Goal: Communication & Community: Answer question/provide support

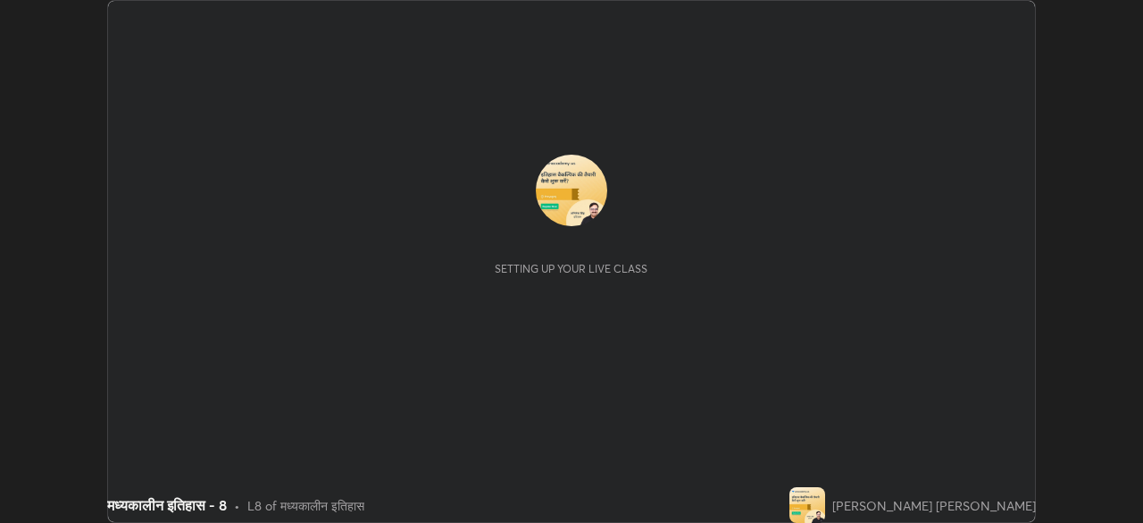
scroll to position [523, 1143]
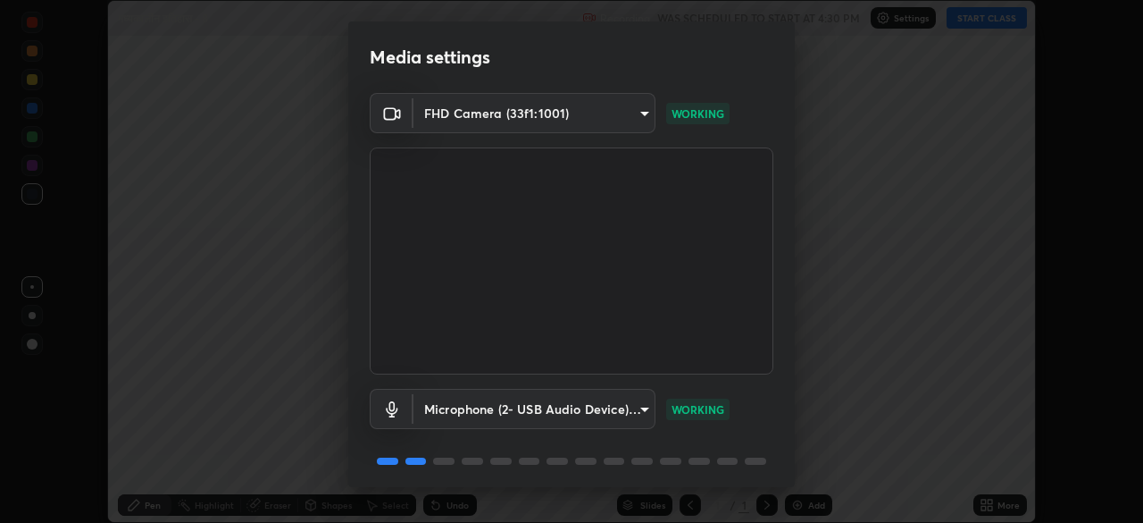
click at [569, 353] on video at bounding box center [572, 260] width 404 height 227
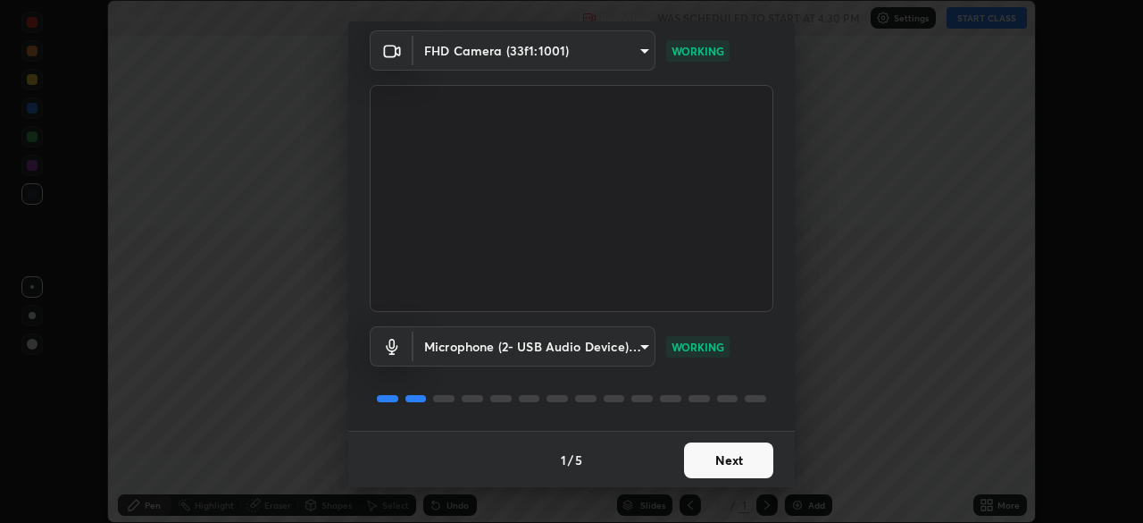
click at [715, 450] on button "Next" at bounding box center [728, 460] width 89 height 36
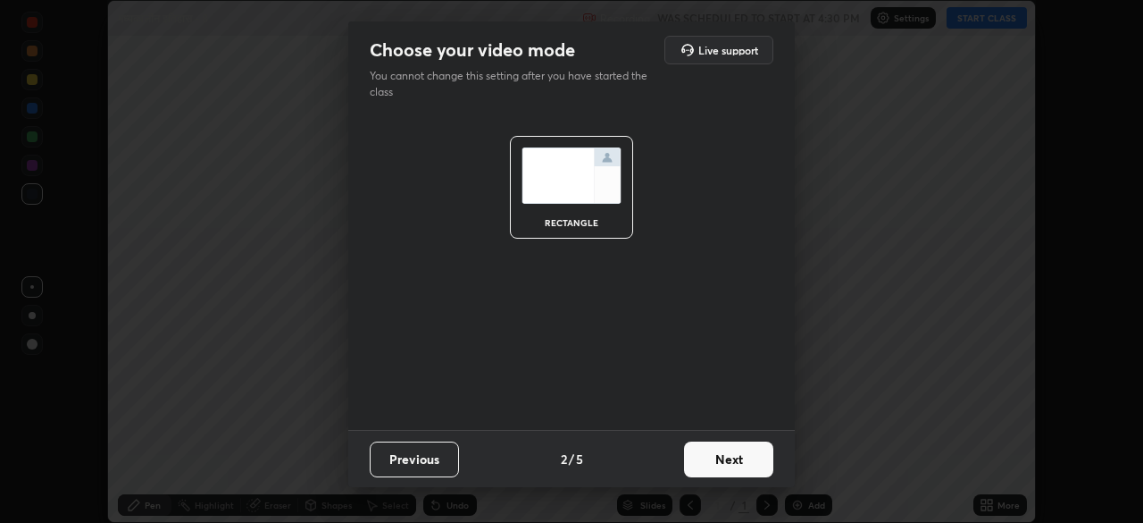
scroll to position [0, 0]
click at [718, 457] on button "Next" at bounding box center [728, 459] width 89 height 36
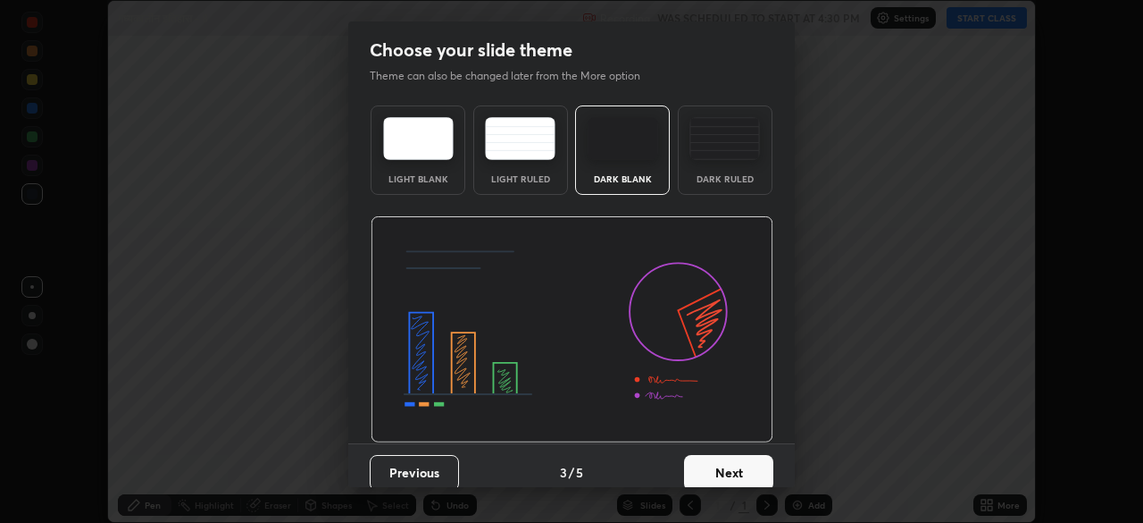
click at [722, 461] on button "Next" at bounding box center [728, 473] width 89 height 36
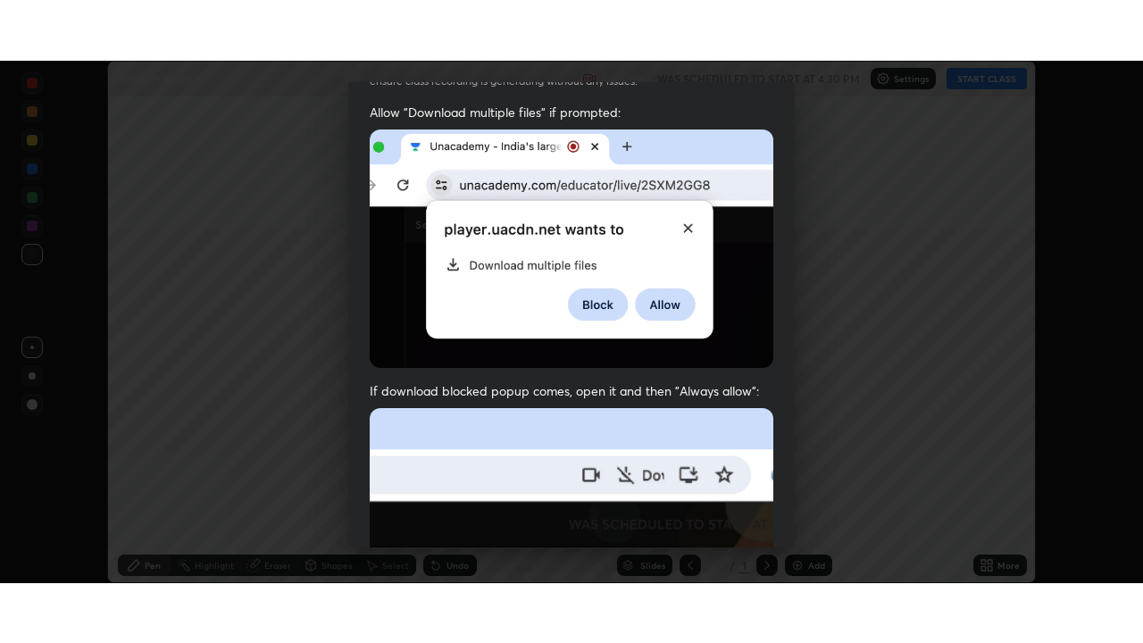
scroll to position [427, 0]
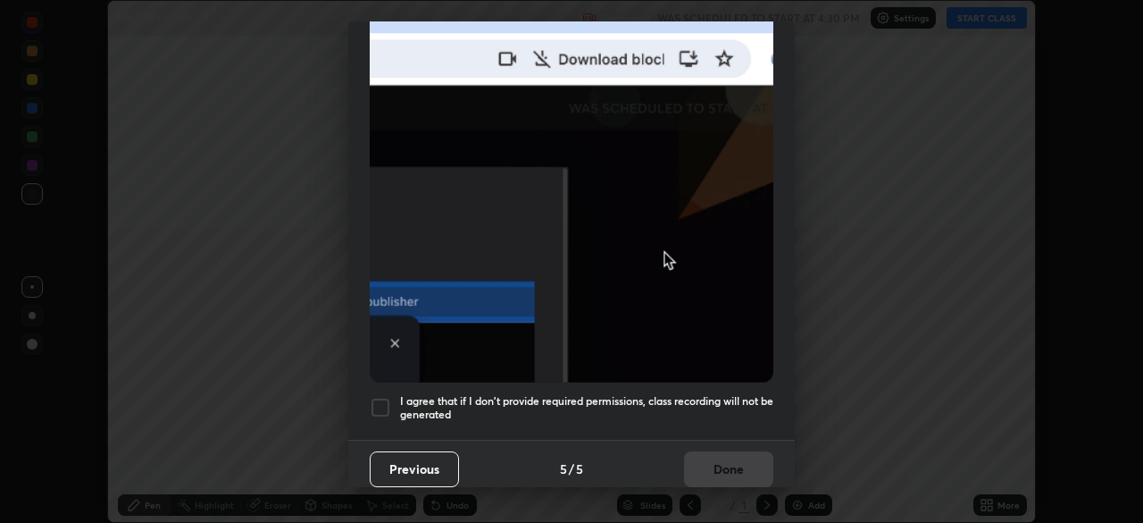
click at [563, 407] on h5 "I agree that if I don't provide required permissions, class recording will not …" at bounding box center [586, 408] width 373 height 28
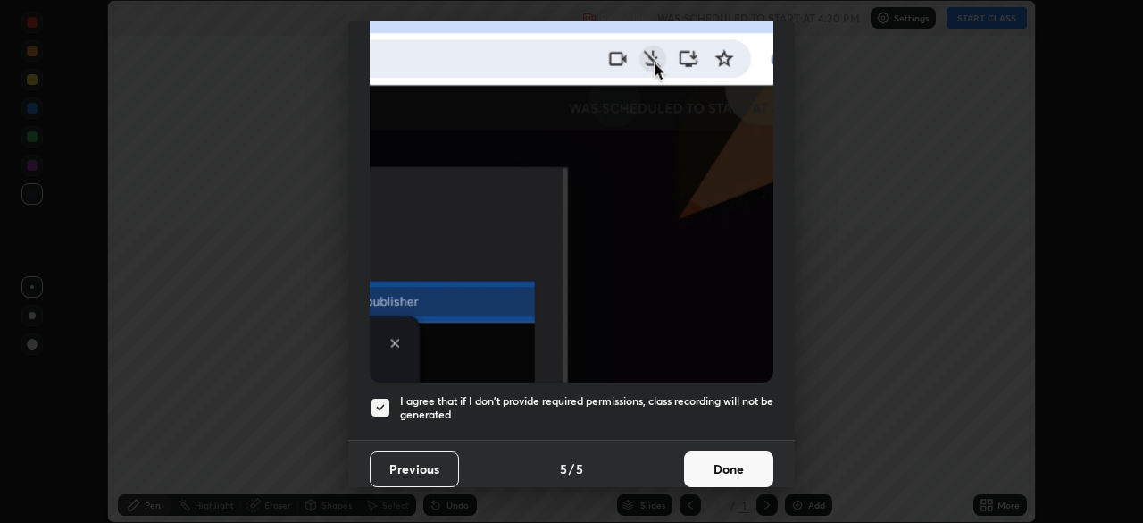
click at [711, 451] on button "Done" at bounding box center [728, 469] width 89 height 36
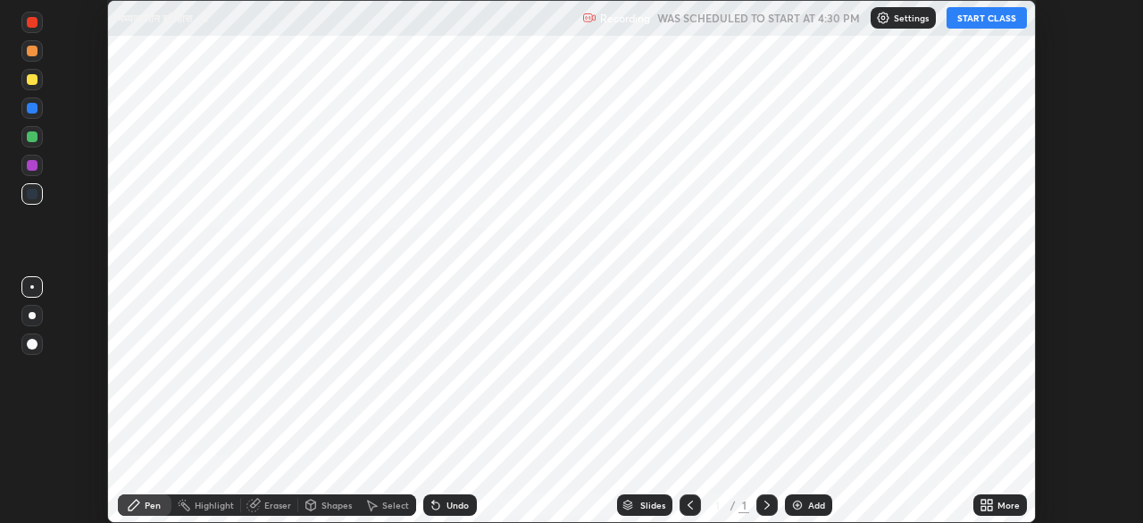
click at [814, 504] on div "Add" at bounding box center [816, 504] width 17 height 9
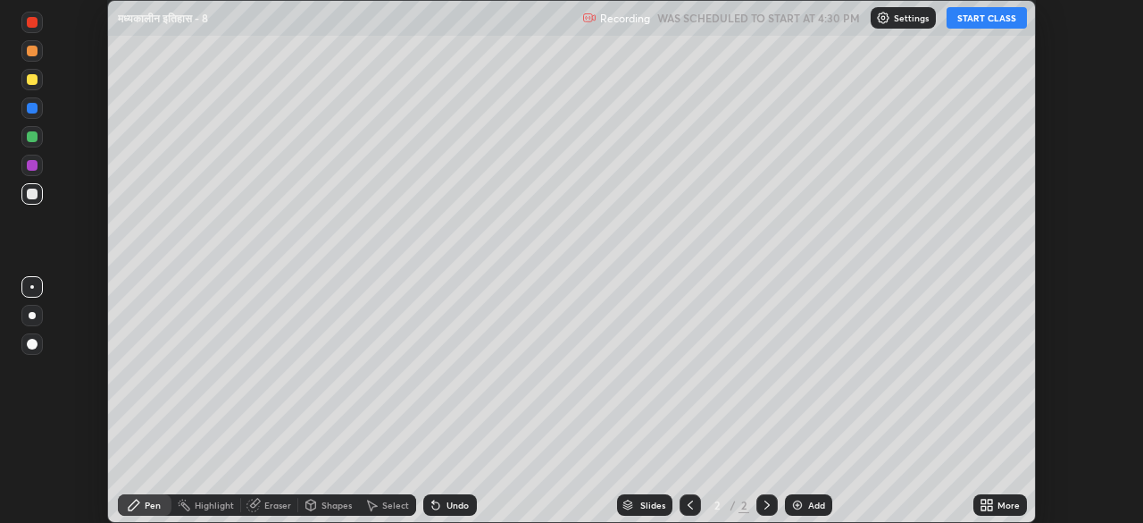
click at [988, 500] on icon at bounding box center [990, 501] width 4 height 4
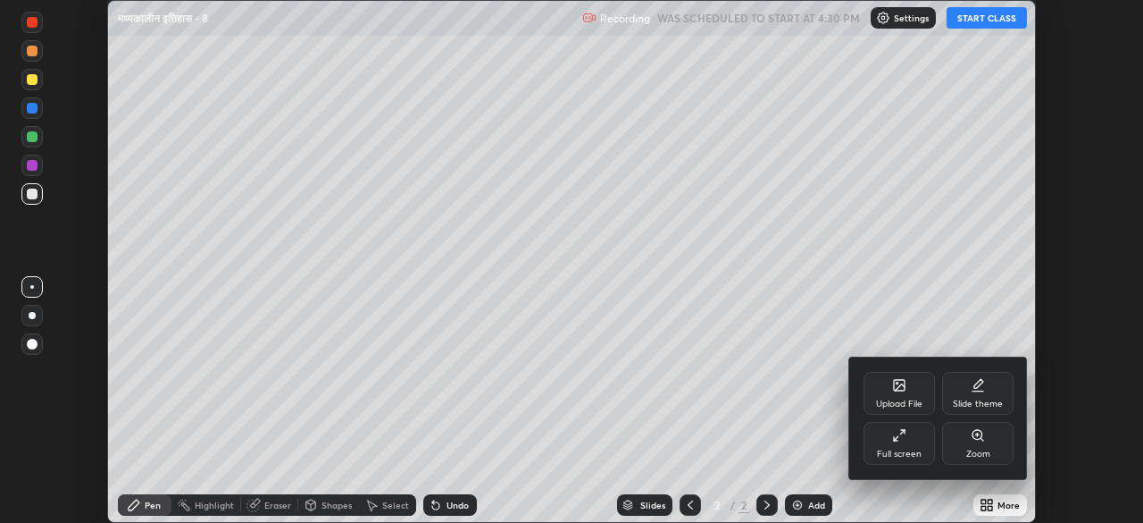
click at [910, 434] on div "Full screen" at bounding box center [899, 443] width 71 height 43
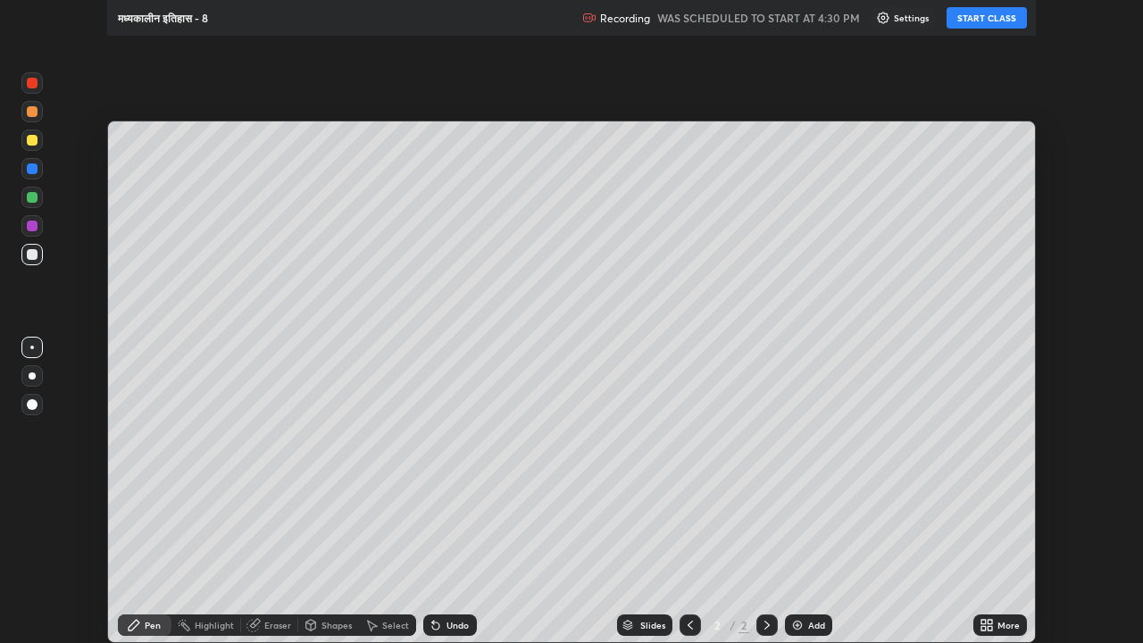
scroll to position [643, 1143]
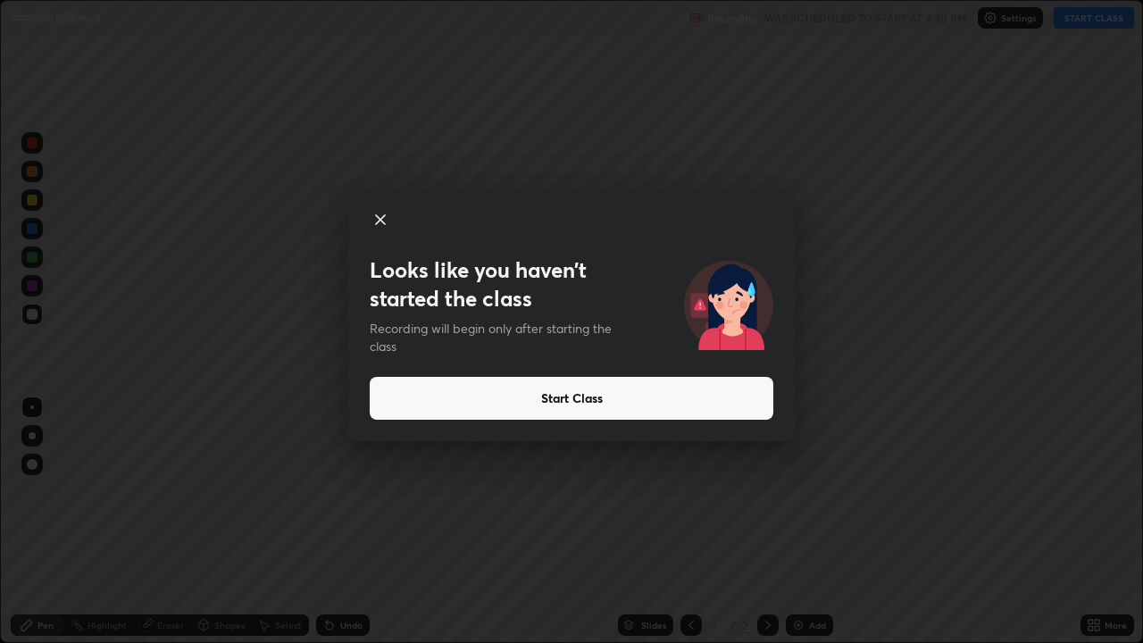
click at [538, 406] on button "Start Class" at bounding box center [572, 398] width 404 height 43
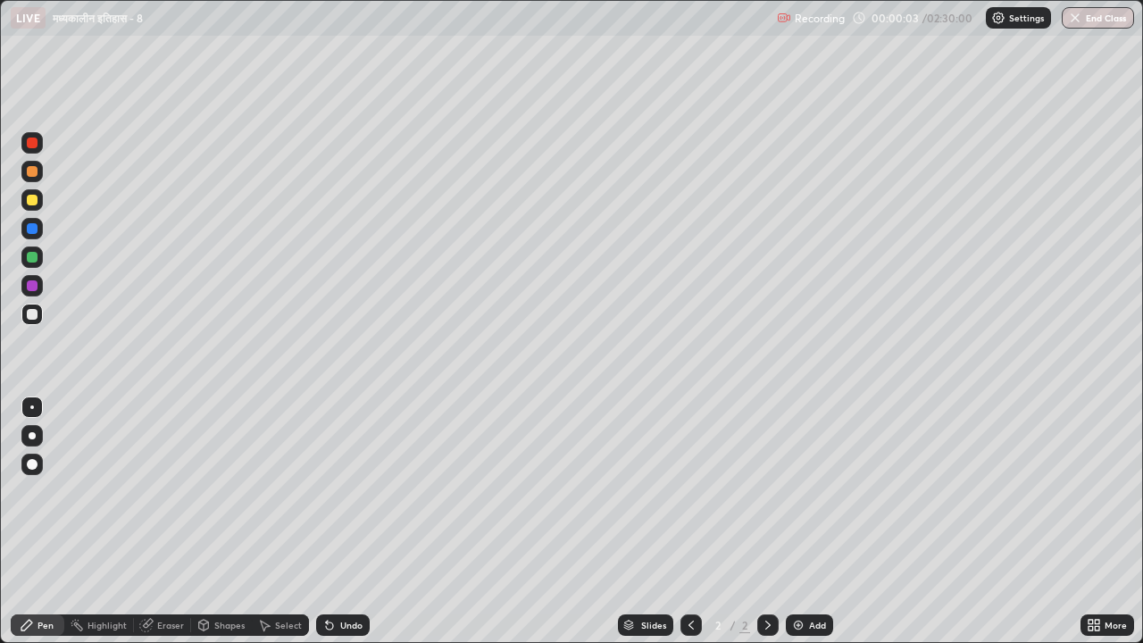
click at [36, 314] on div at bounding box center [32, 314] width 11 height 11
click at [33, 462] on div at bounding box center [32, 464] width 11 height 11
click at [33, 259] on div at bounding box center [32, 257] width 11 height 11
click at [39, 317] on div at bounding box center [31, 314] width 21 height 21
click at [32, 255] on div at bounding box center [32, 257] width 11 height 11
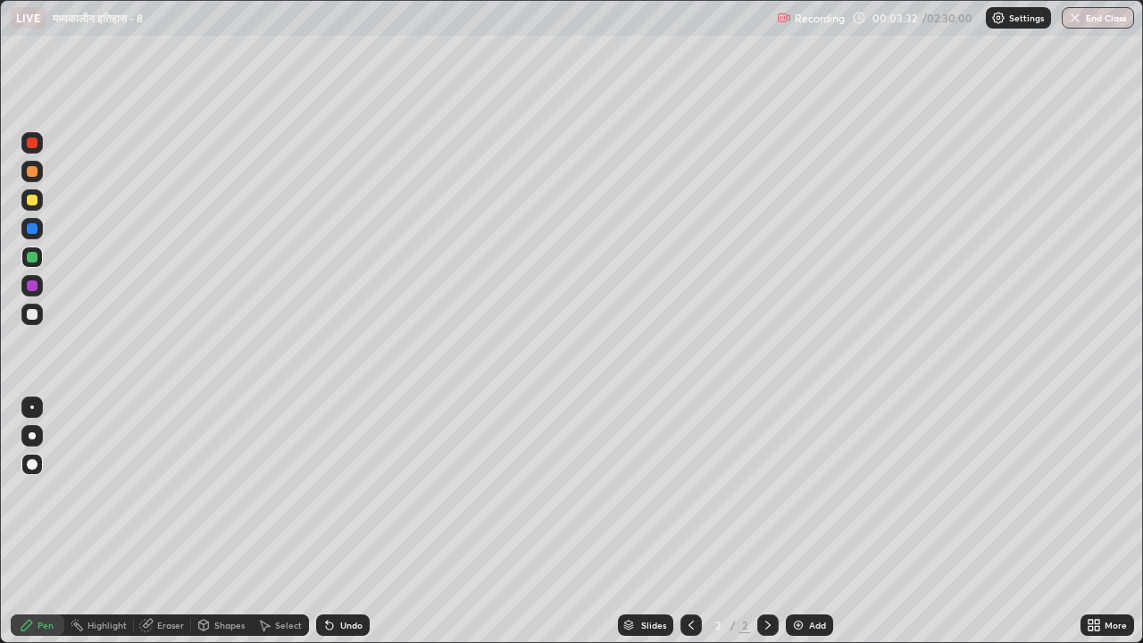
click at [167, 522] on div "Eraser" at bounding box center [170, 625] width 27 height 9
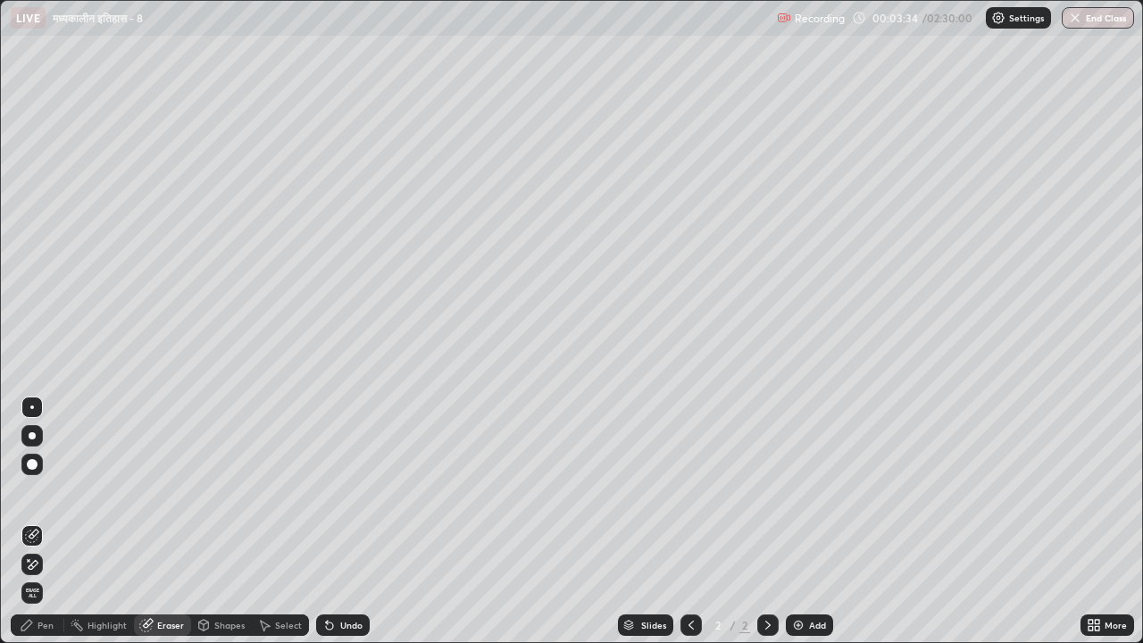
click at [46, 522] on div "Pen" at bounding box center [46, 625] width 16 height 9
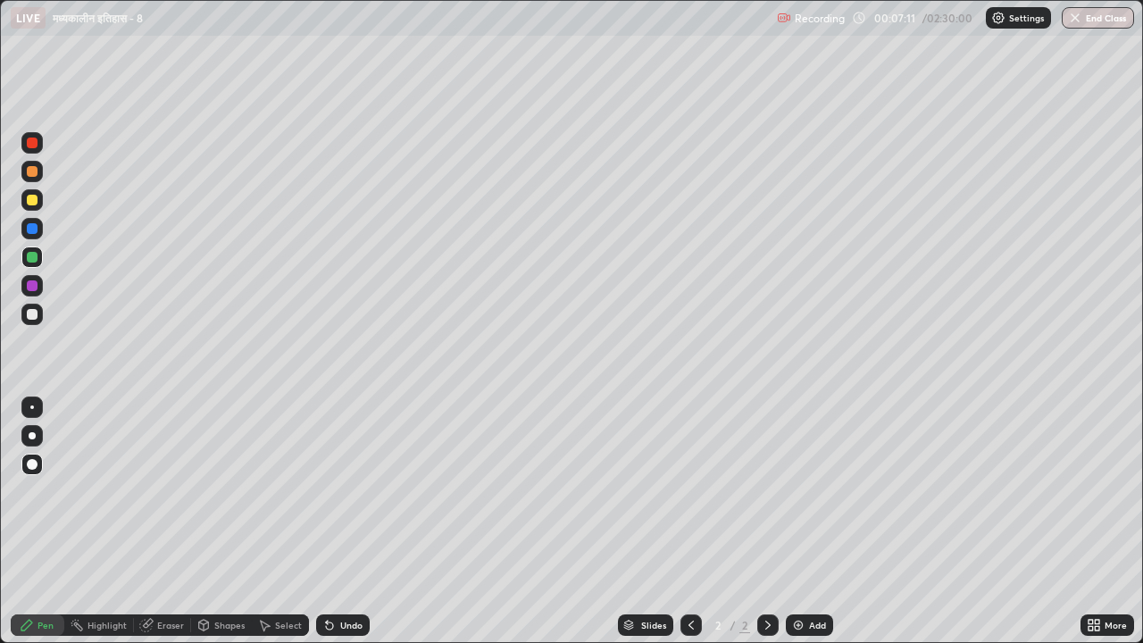
click at [789, 522] on div "Add" at bounding box center [809, 625] width 47 height 21
click at [690, 522] on icon at bounding box center [691, 625] width 14 height 14
click at [766, 522] on icon at bounding box center [768, 625] width 14 height 14
click at [168, 522] on div "Eraser" at bounding box center [170, 625] width 27 height 9
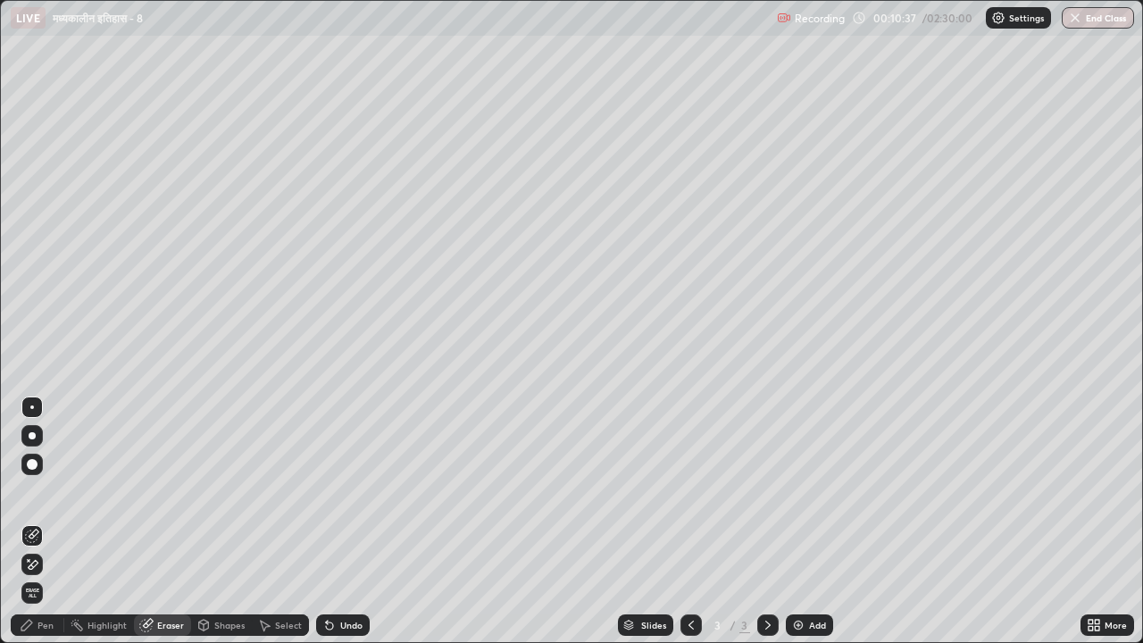
click at [49, 522] on div "Pen" at bounding box center [46, 625] width 16 height 9
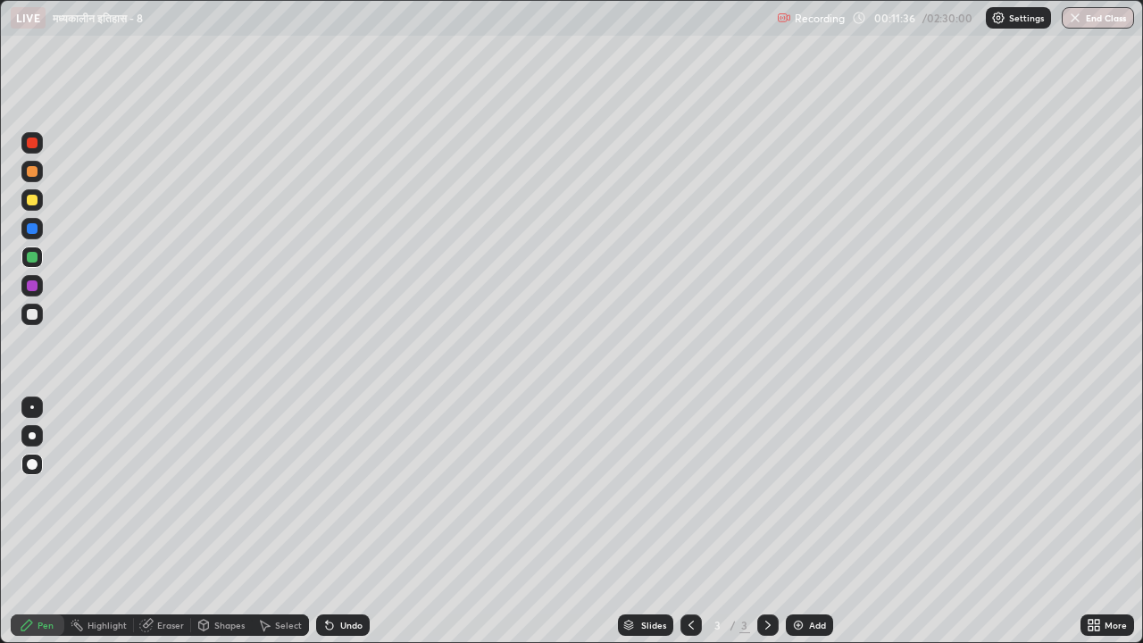
click at [32, 198] on div at bounding box center [32, 200] width 11 height 11
click at [35, 462] on div at bounding box center [32, 464] width 11 height 11
click at [796, 522] on img at bounding box center [798, 625] width 14 height 14
click at [28, 460] on div at bounding box center [32, 464] width 11 height 11
click at [33, 316] on div at bounding box center [32, 314] width 11 height 11
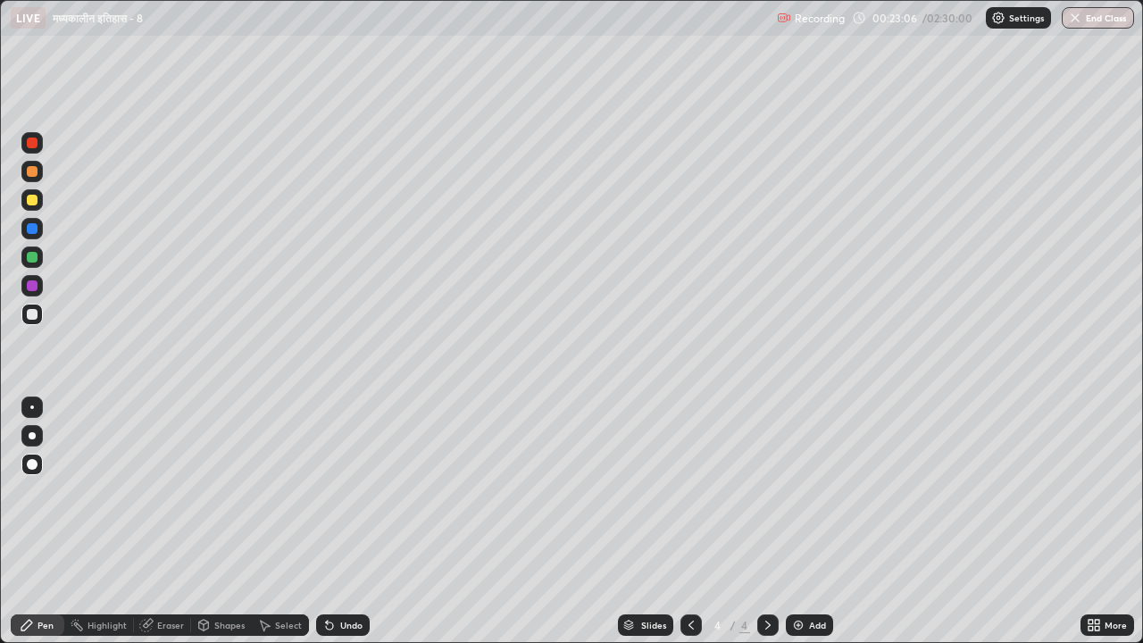
click at [795, 522] on img at bounding box center [798, 625] width 14 height 14
click at [139, 522] on icon at bounding box center [146, 625] width 14 height 14
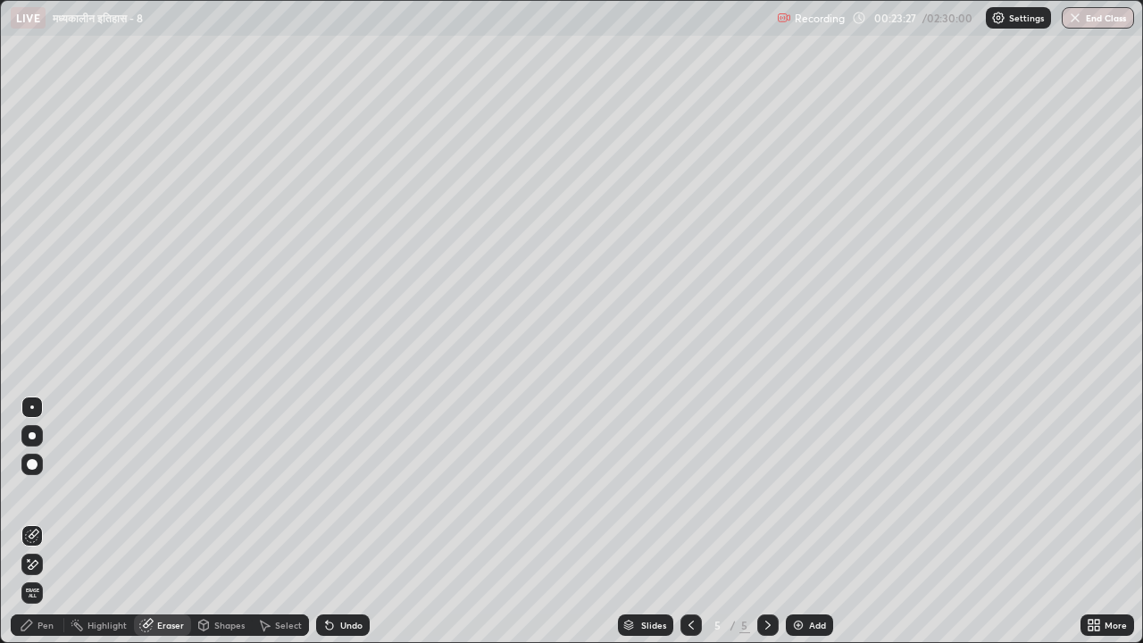
click at [47, 522] on div "Pen" at bounding box center [46, 625] width 16 height 9
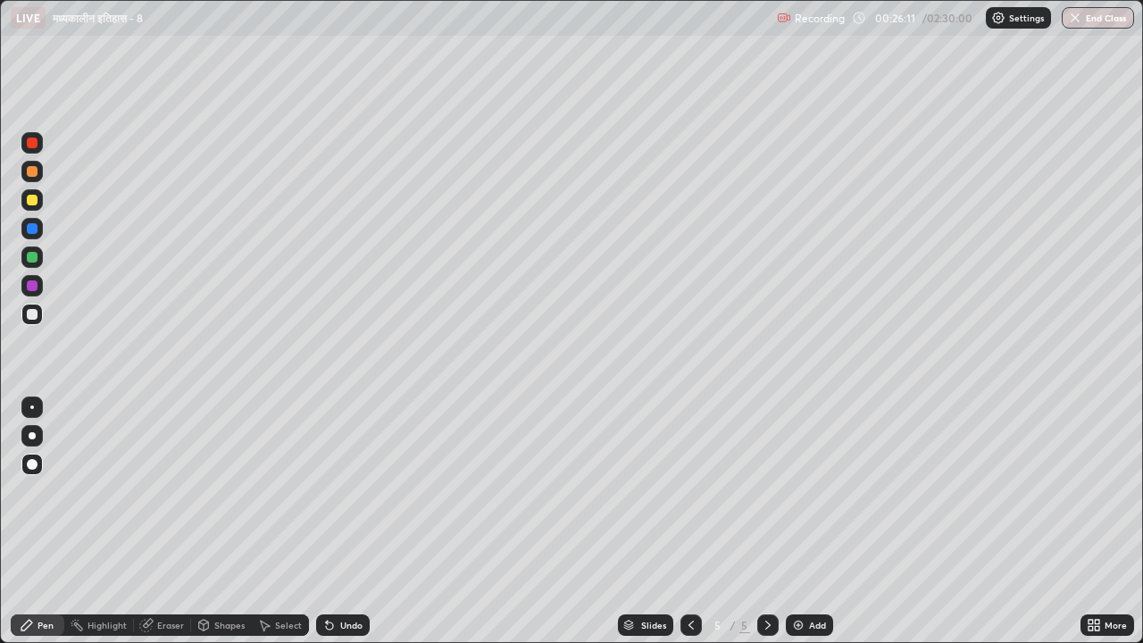
click at [799, 522] on img at bounding box center [798, 625] width 14 height 14
click at [33, 257] on div at bounding box center [32, 257] width 11 height 11
click at [168, 522] on div "Eraser" at bounding box center [170, 625] width 27 height 9
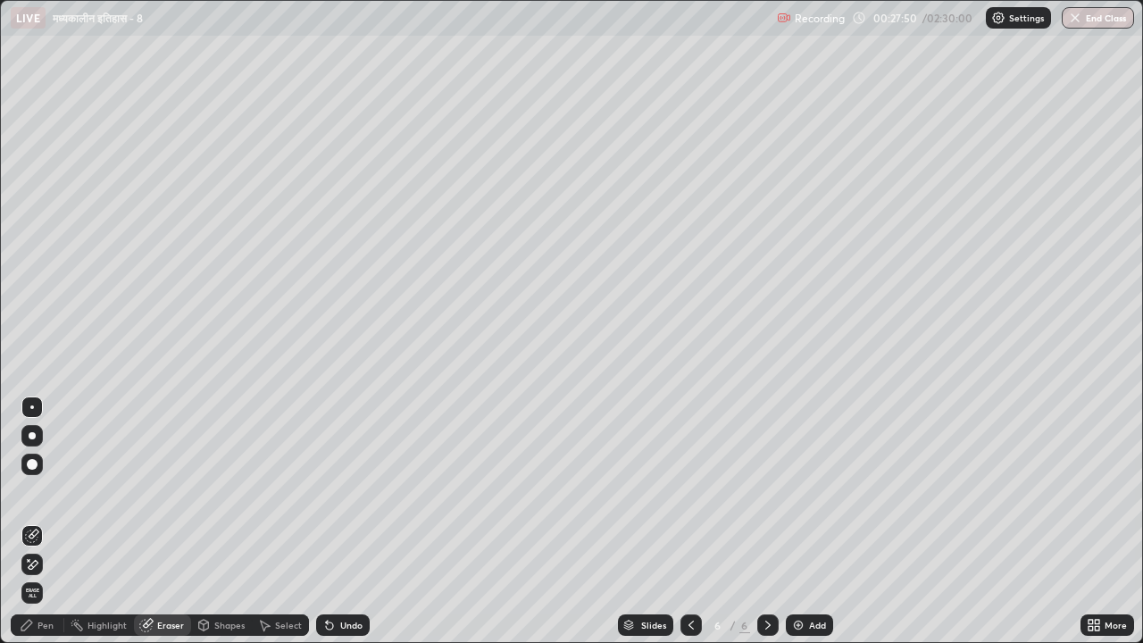
click at [47, 522] on div "Pen" at bounding box center [46, 625] width 16 height 9
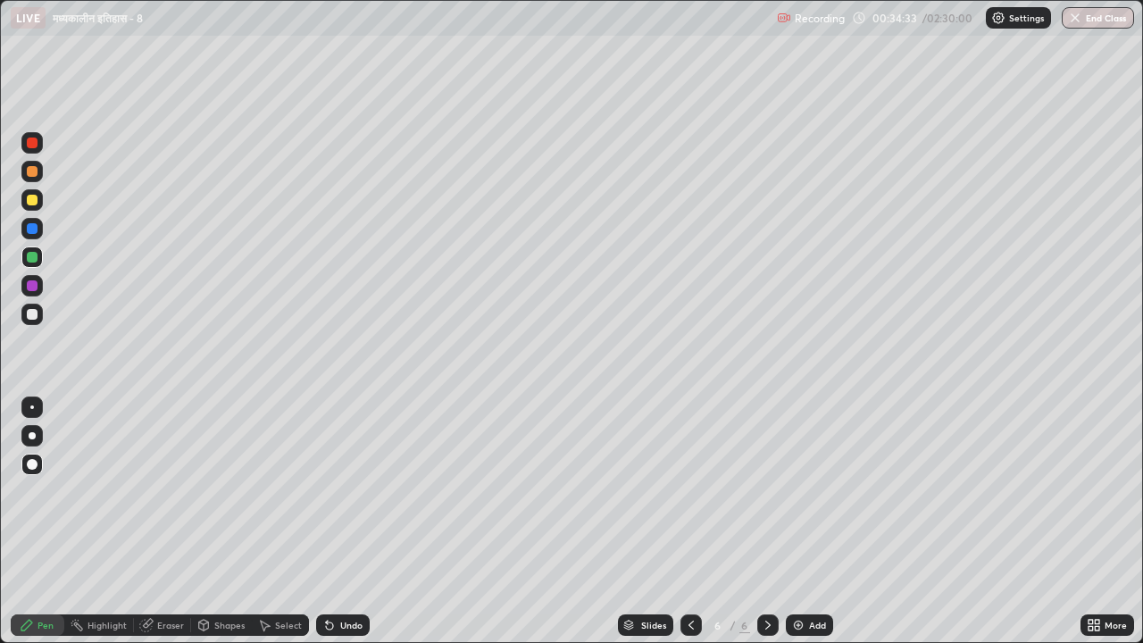
click at [766, 522] on icon at bounding box center [768, 625] width 14 height 14
click at [799, 522] on img at bounding box center [798, 625] width 14 height 14
click at [175, 522] on div "Eraser" at bounding box center [170, 625] width 27 height 9
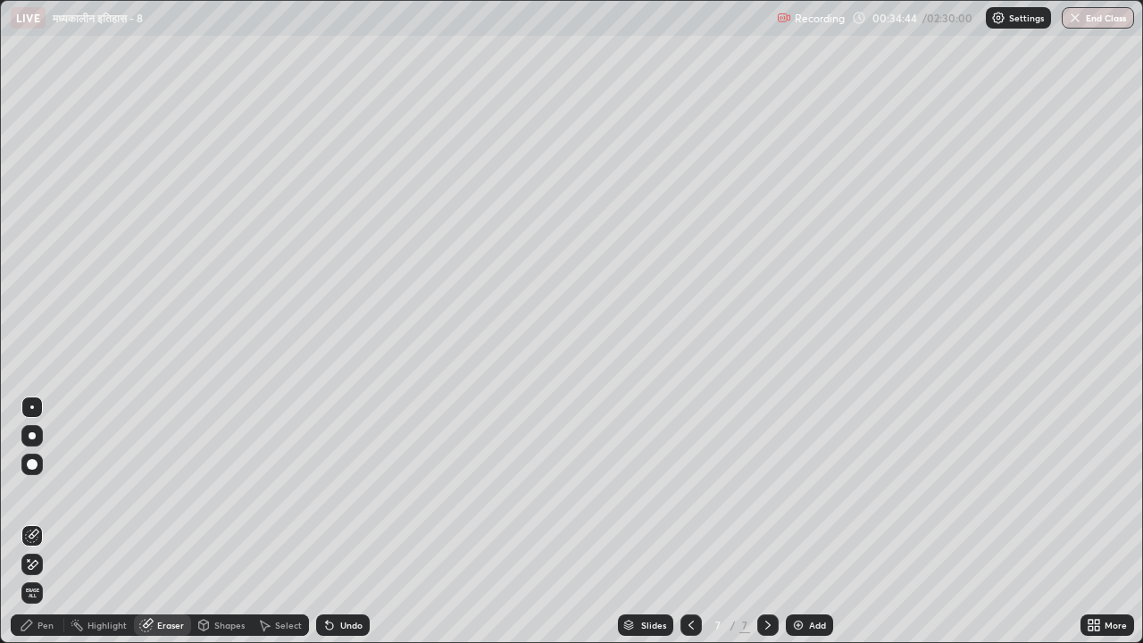
click at [53, 522] on div "Pen" at bounding box center [46, 625] width 16 height 9
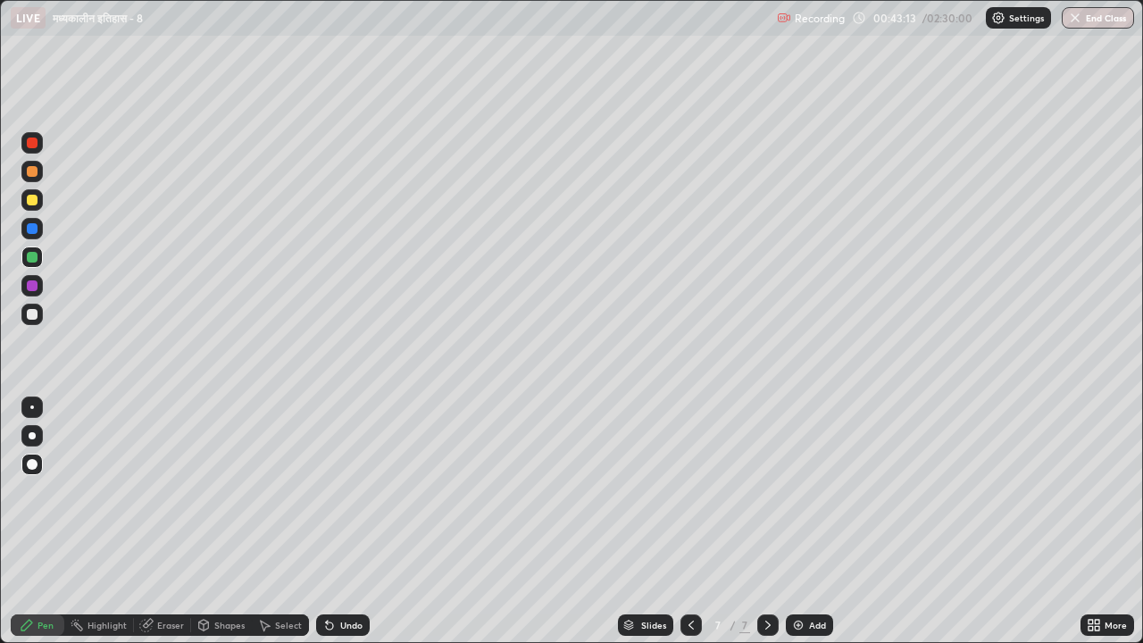
click at [798, 522] on img at bounding box center [798, 625] width 14 height 14
click at [168, 522] on div "Eraser" at bounding box center [170, 625] width 27 height 9
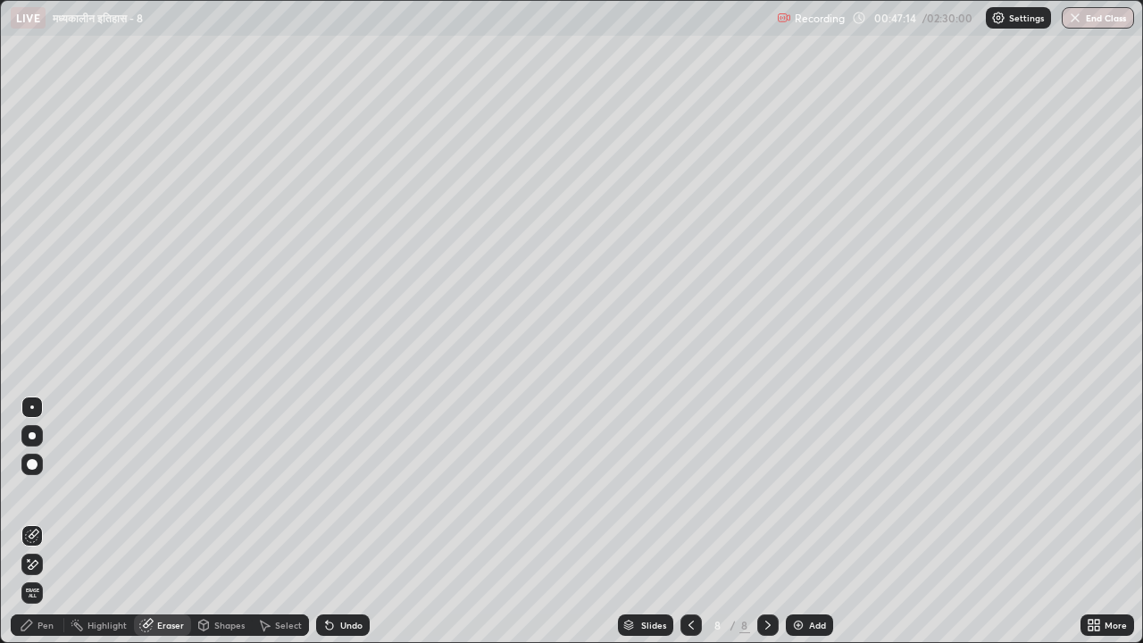
click at [50, 522] on div "Pen" at bounding box center [46, 625] width 16 height 9
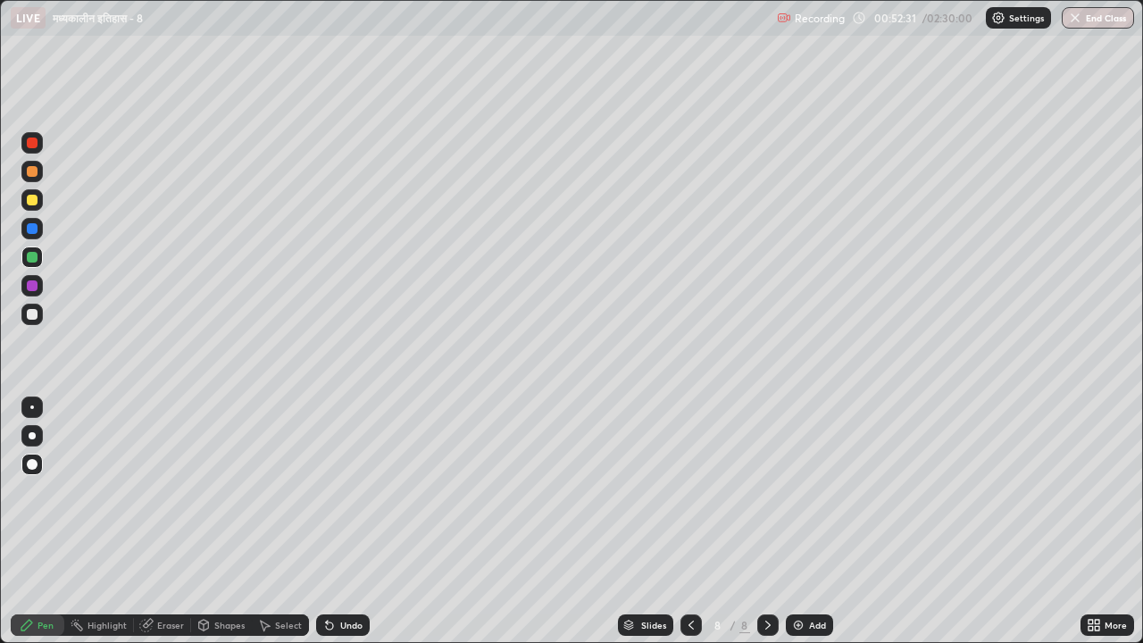
click at [798, 522] on img at bounding box center [798, 625] width 14 height 14
click at [793, 522] on img at bounding box center [798, 625] width 14 height 14
click at [798, 522] on img at bounding box center [798, 625] width 14 height 14
click at [28, 314] on div at bounding box center [32, 314] width 11 height 11
click at [32, 257] on div at bounding box center [32, 257] width 11 height 11
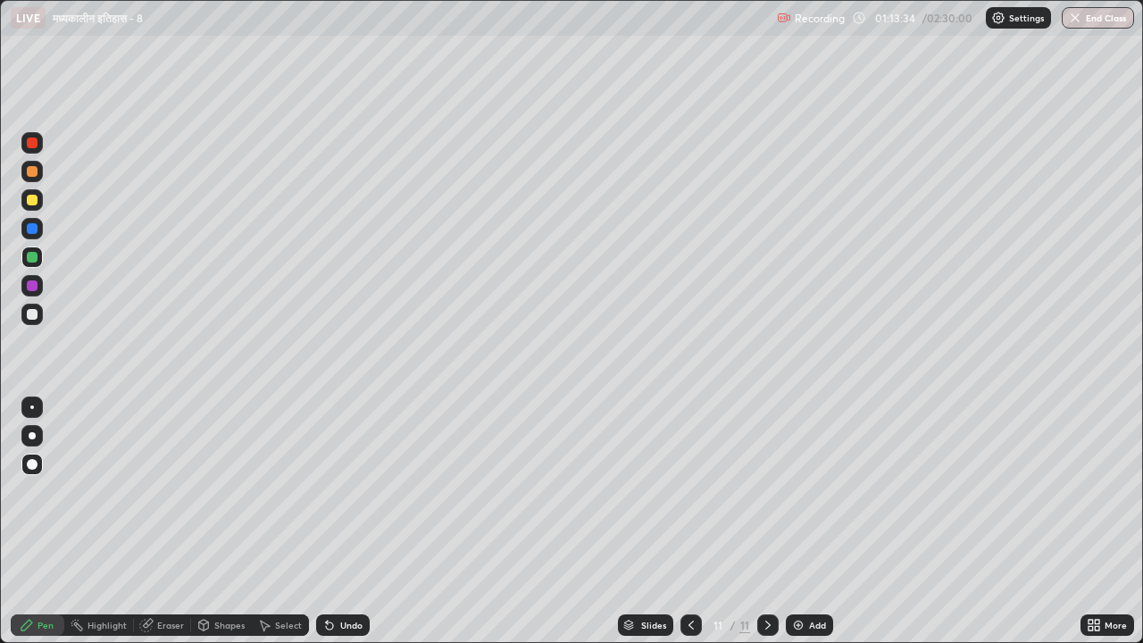
click at [798, 522] on img at bounding box center [798, 625] width 14 height 14
click at [687, 522] on icon at bounding box center [691, 625] width 14 height 14
click at [765, 522] on icon at bounding box center [768, 625] width 14 height 14
click at [690, 522] on icon at bounding box center [691, 625] width 14 height 14
click at [766, 522] on icon at bounding box center [768, 625] width 14 height 14
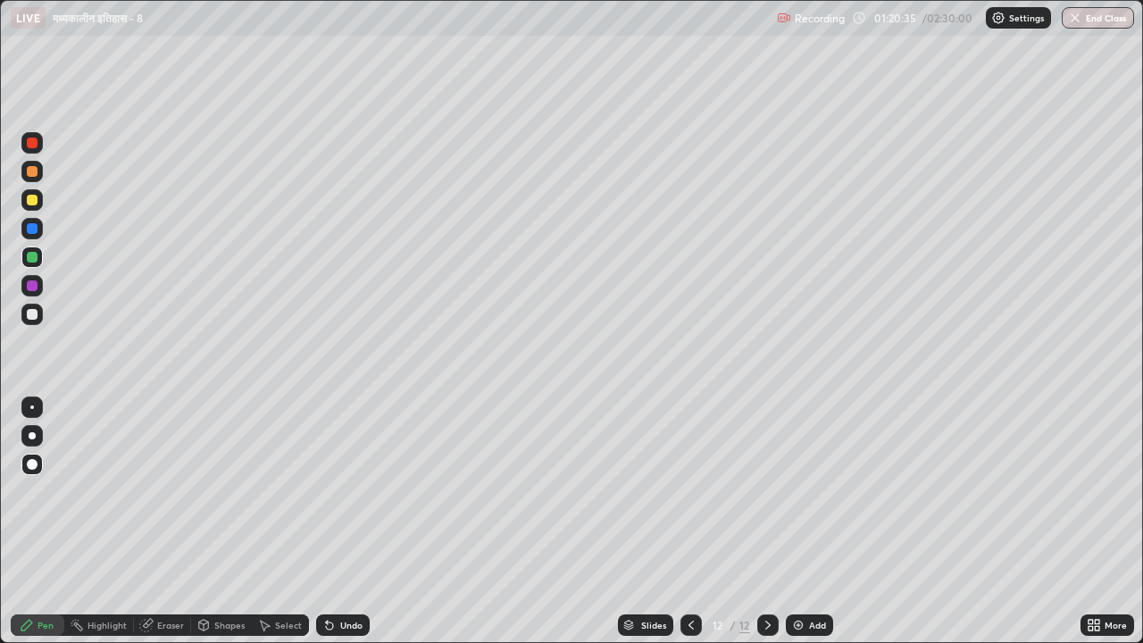
click at [766, 522] on icon at bounding box center [768, 625] width 14 height 14
click at [797, 522] on img at bounding box center [798, 625] width 14 height 14
click at [36, 319] on div at bounding box center [32, 314] width 11 height 11
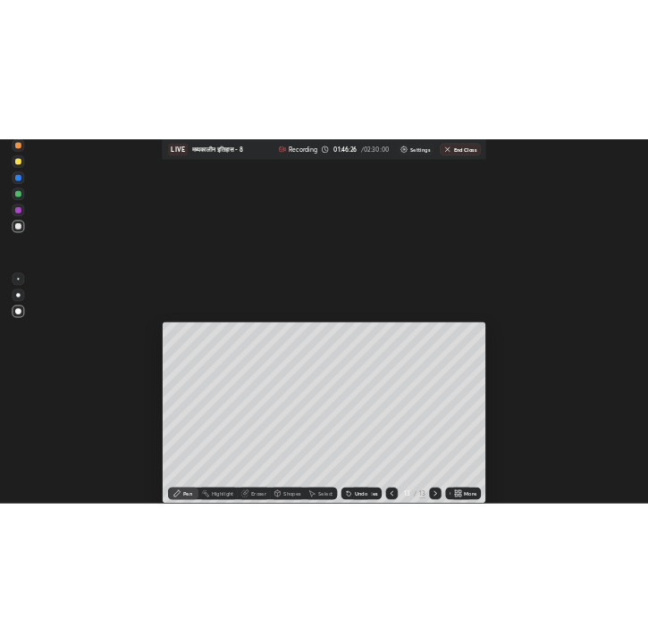
scroll to position [88687, 88187]
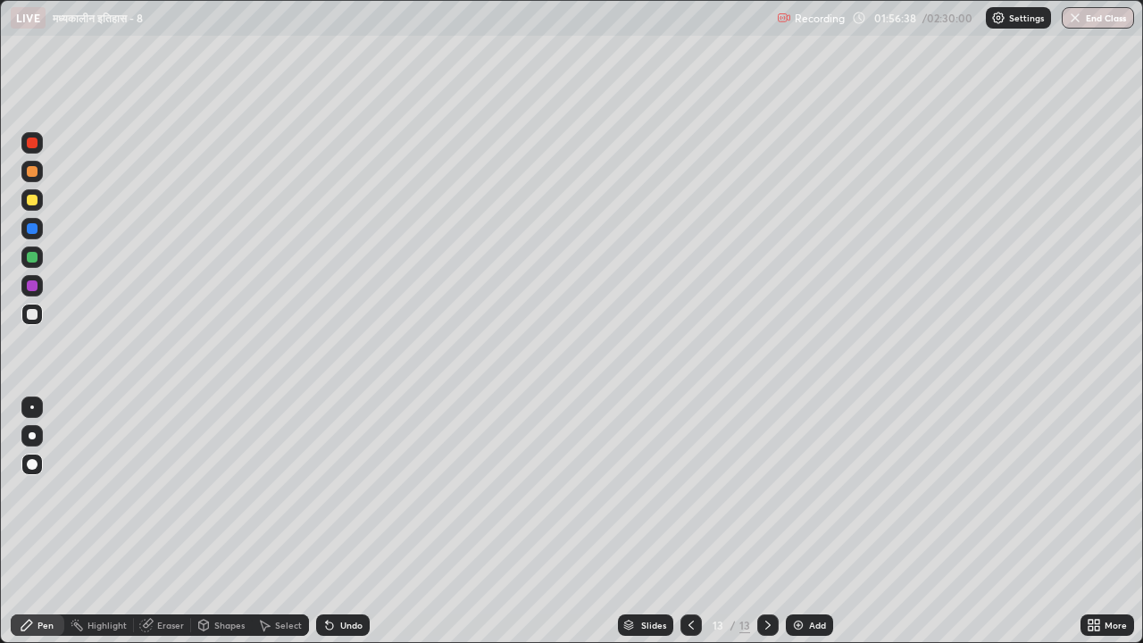
click at [797, 522] on img at bounding box center [798, 625] width 14 height 14
click at [34, 260] on div at bounding box center [32, 257] width 11 height 11
click at [30, 204] on div at bounding box center [32, 200] width 11 height 11
click at [162, 522] on div "Eraser" at bounding box center [170, 625] width 27 height 9
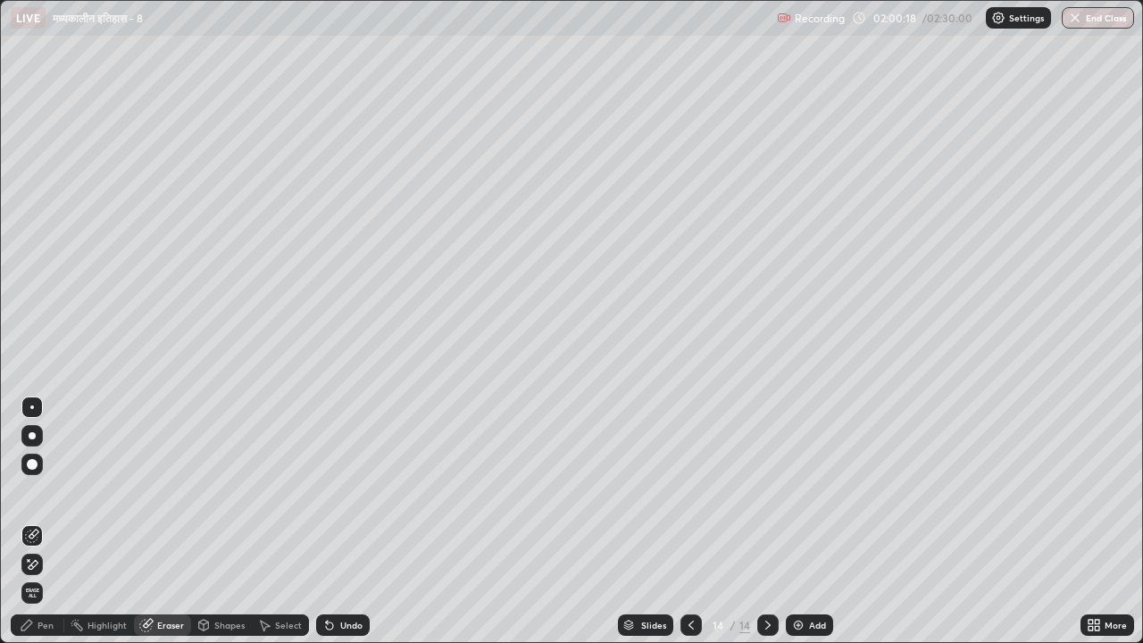
click at [50, 522] on div "Pen" at bounding box center [38, 625] width 54 height 21
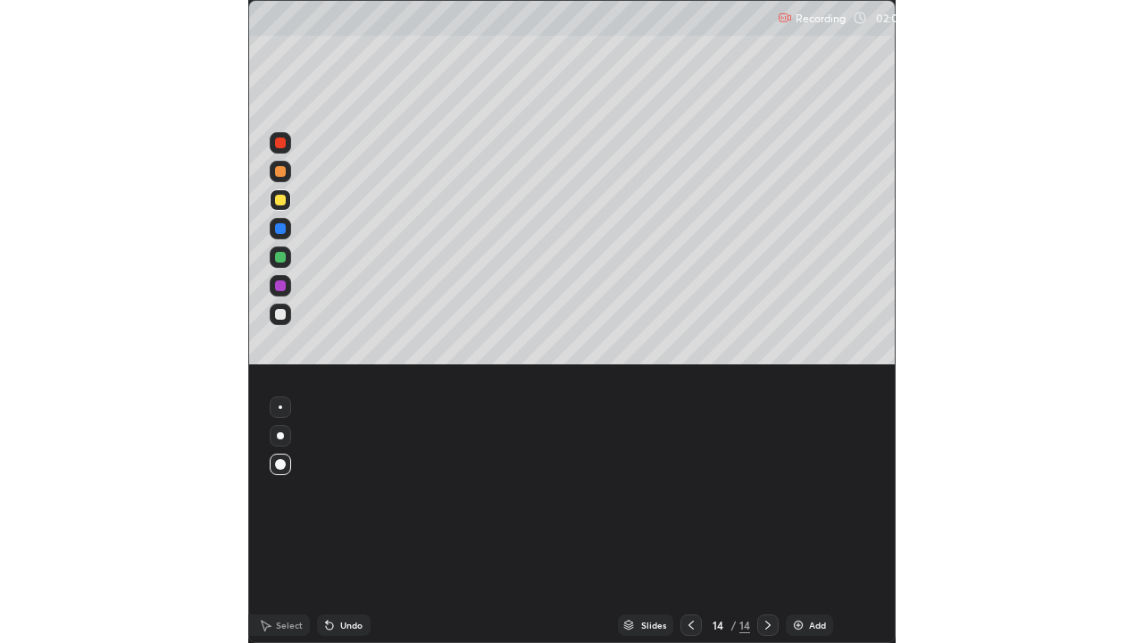
scroll to position [643, 1143]
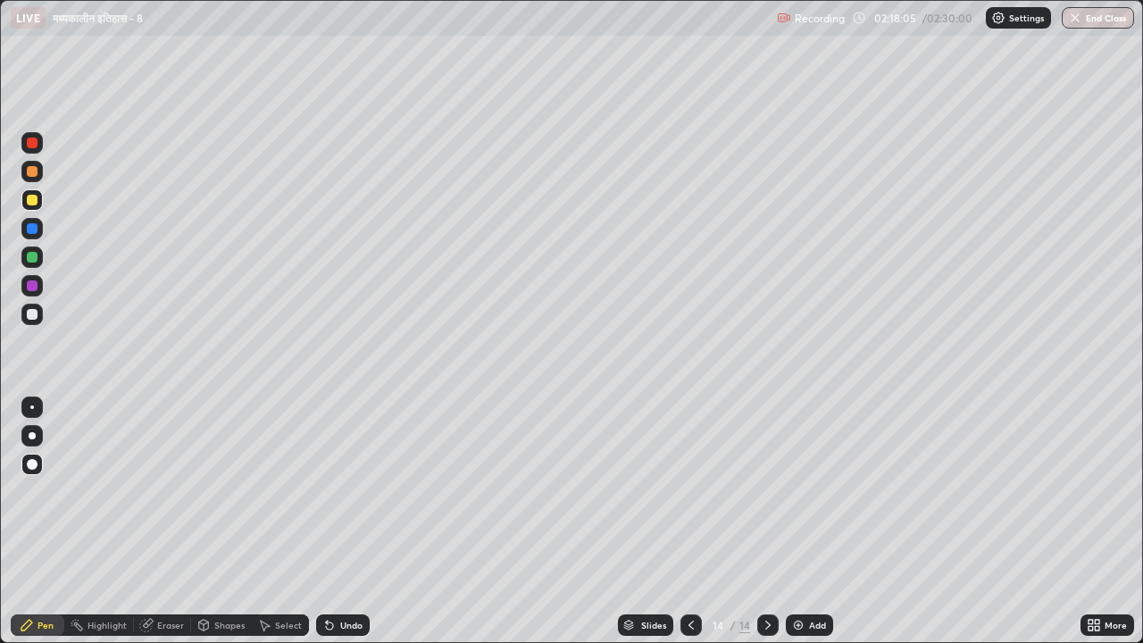
click at [54, 522] on div "Pen" at bounding box center [38, 625] width 54 height 21
click at [766, 522] on icon at bounding box center [768, 625] width 5 height 9
click at [793, 522] on img at bounding box center [798, 625] width 14 height 14
click at [40, 312] on div at bounding box center [31, 314] width 21 height 21
click at [1104, 22] on button "End Class" at bounding box center [1099, 17] width 71 height 21
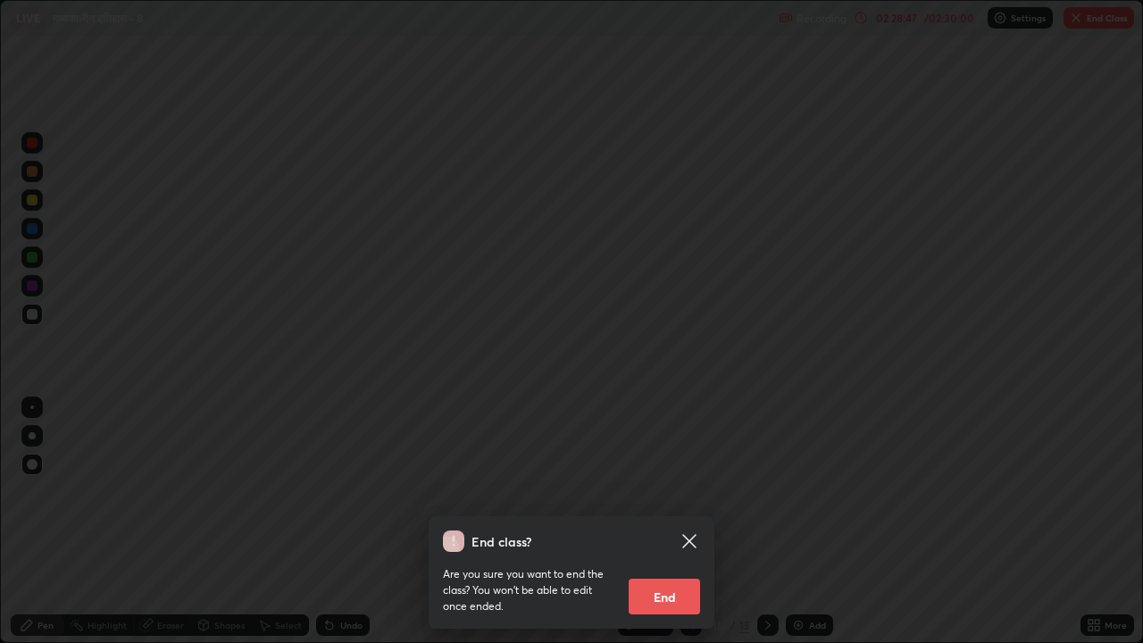
click at [674, 522] on button "End" at bounding box center [664, 597] width 71 height 36
